Goal: Information Seeking & Learning: Learn about a topic

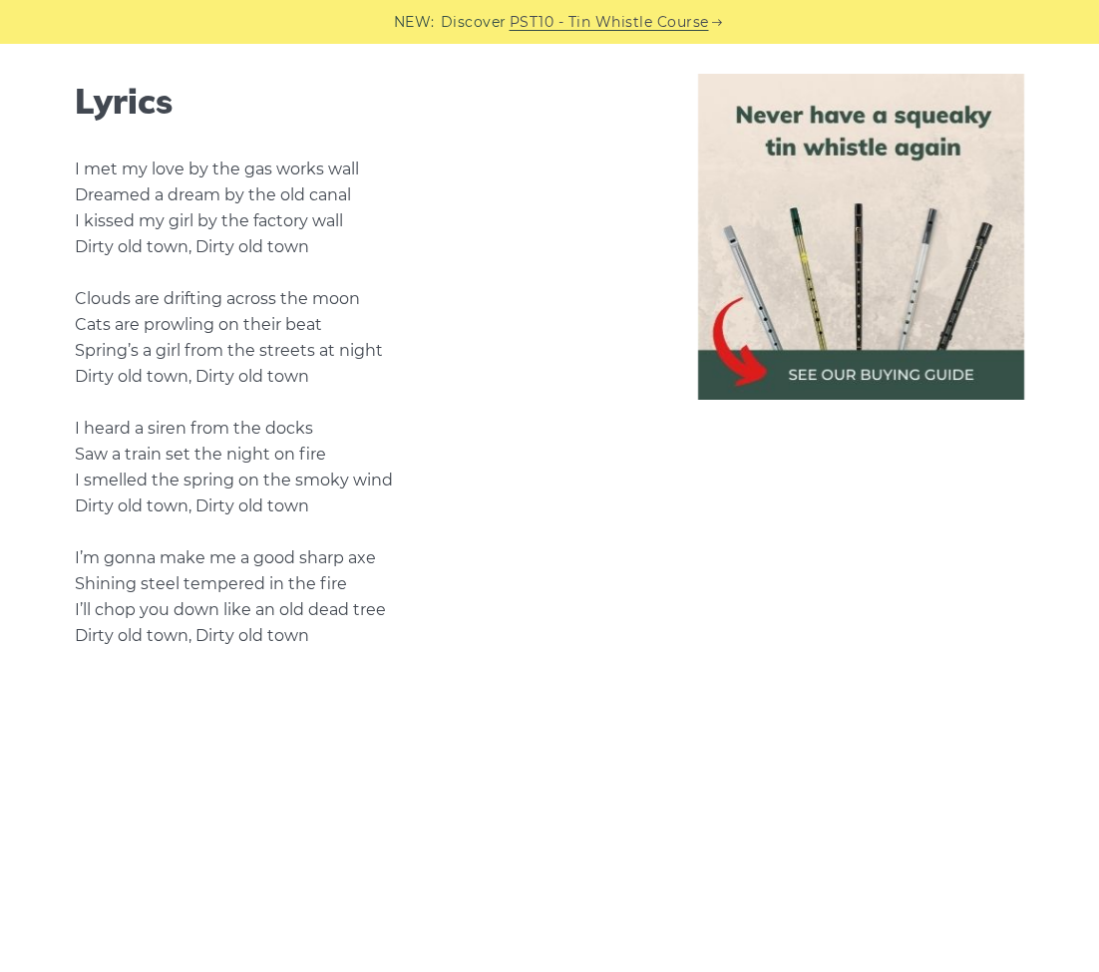
scroll to position [485, 0]
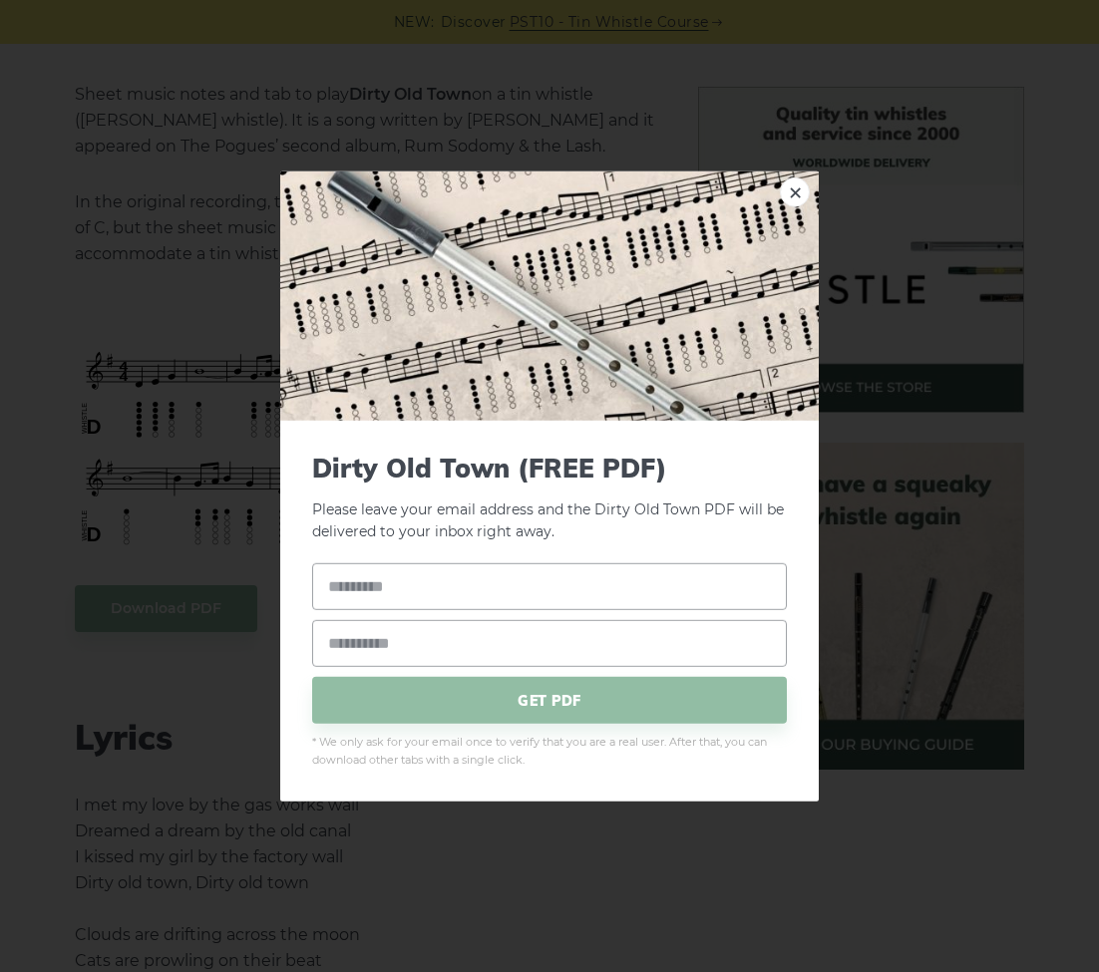
click at [179, 142] on div "× Dirty Old Town (FREE PDF) Please leave your email address and the Dirty Old T…" at bounding box center [549, 486] width 1099 height 972
click at [792, 197] on link "×" at bounding box center [795, 192] width 30 height 30
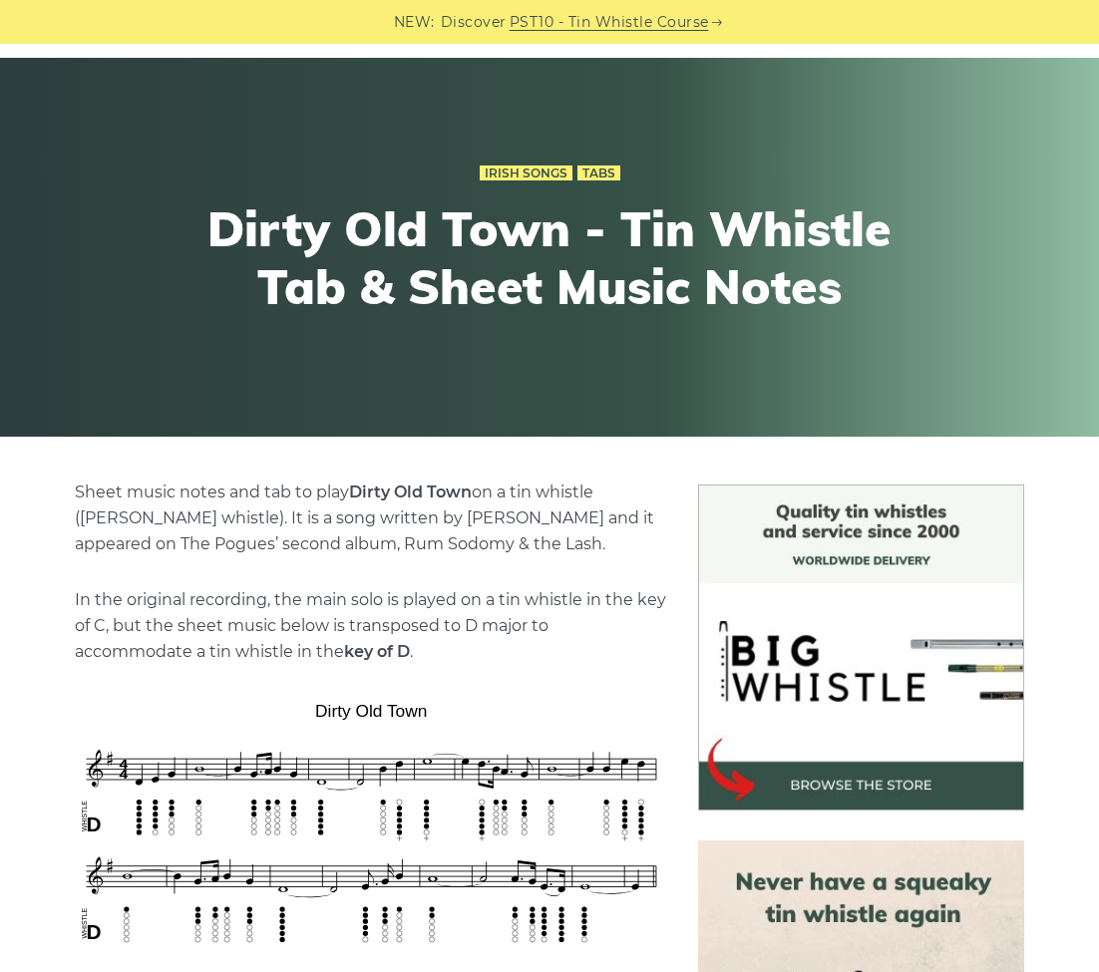
scroll to position [0, 0]
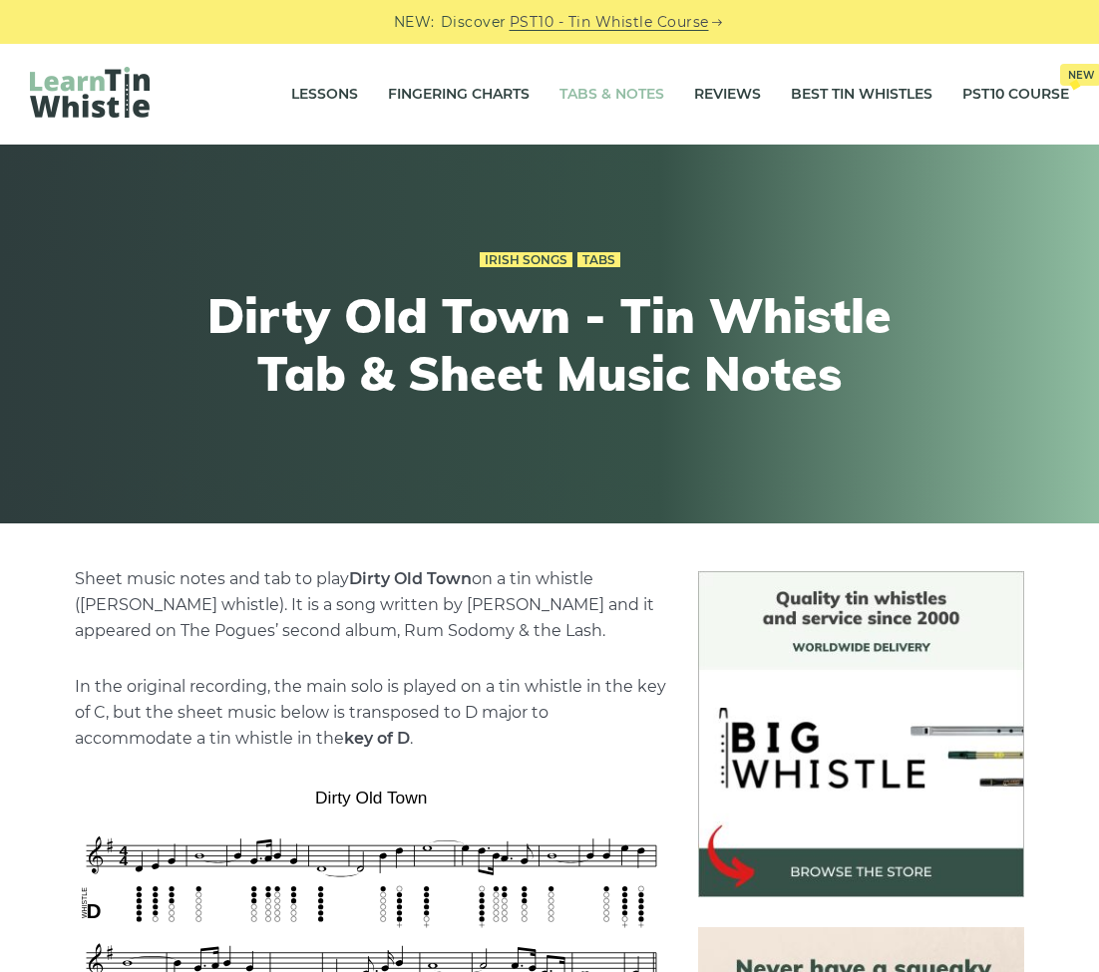
click at [608, 95] on link "Tabs & Notes" at bounding box center [612, 95] width 105 height 50
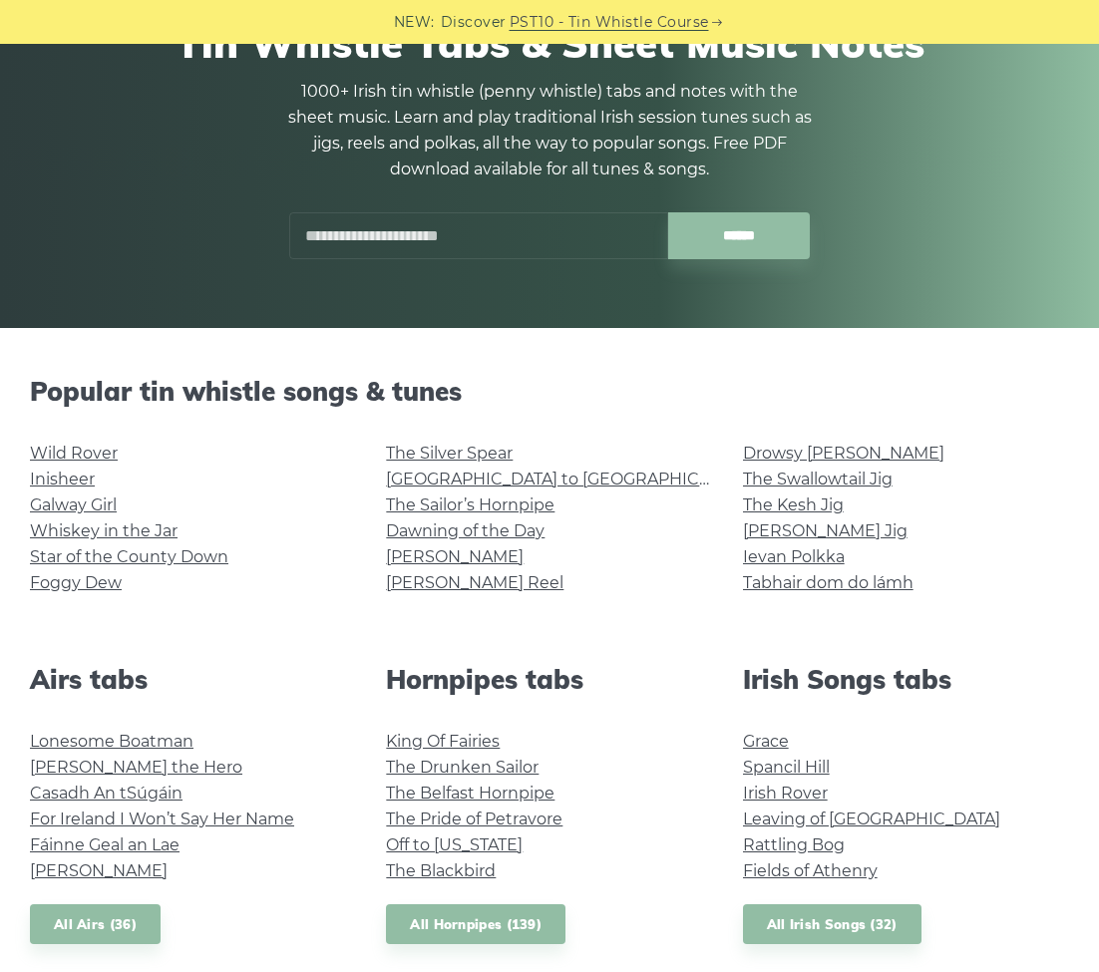
scroll to position [320, 0]
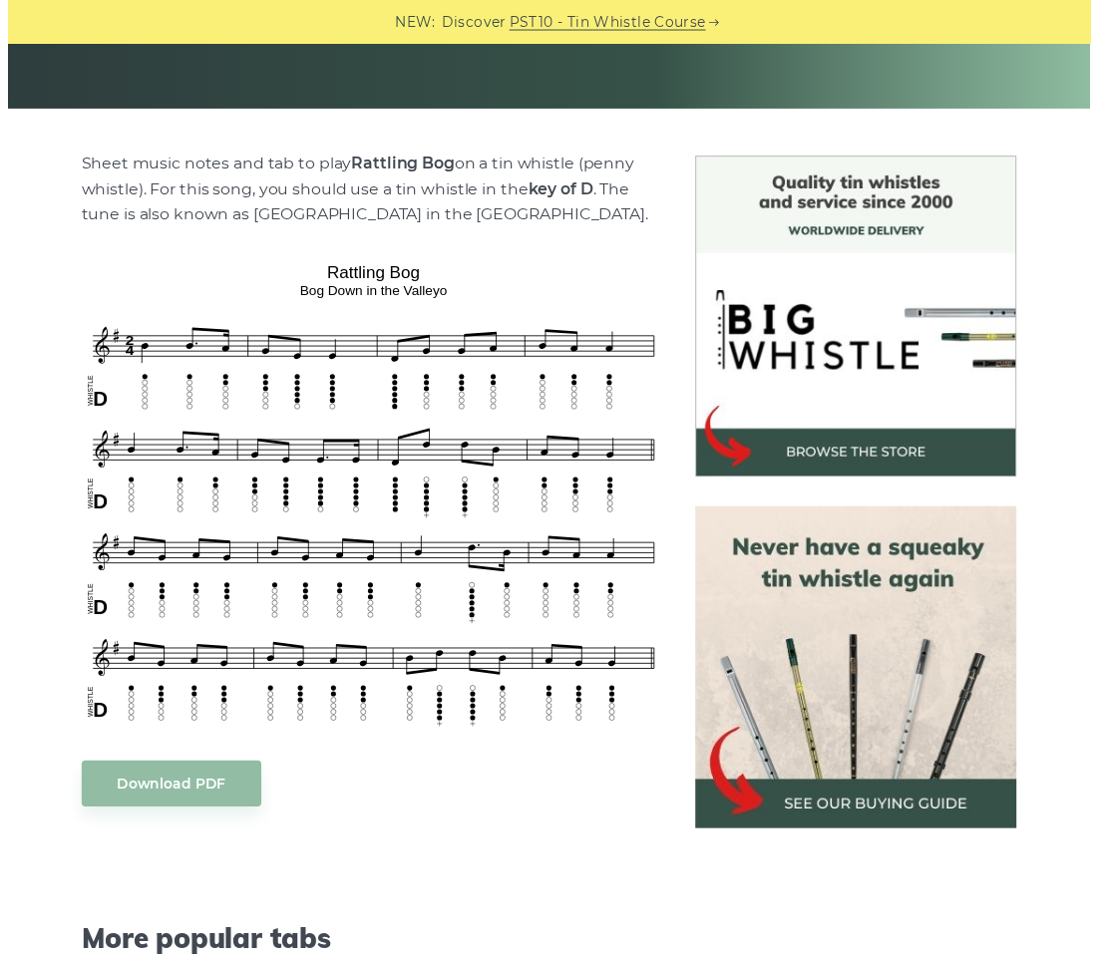
scroll to position [329, 0]
